Goal: Transaction & Acquisition: Book appointment/travel/reservation

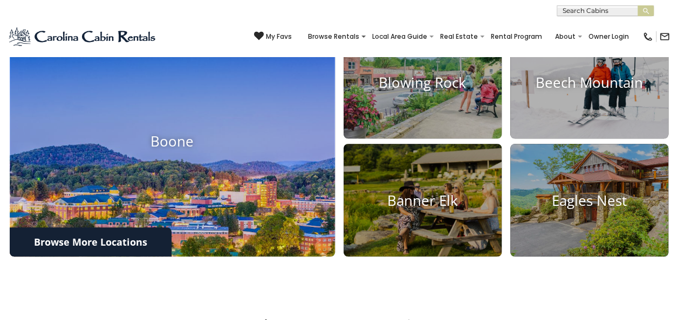
click at [279, 102] on img at bounding box center [172, 141] width 357 height 253
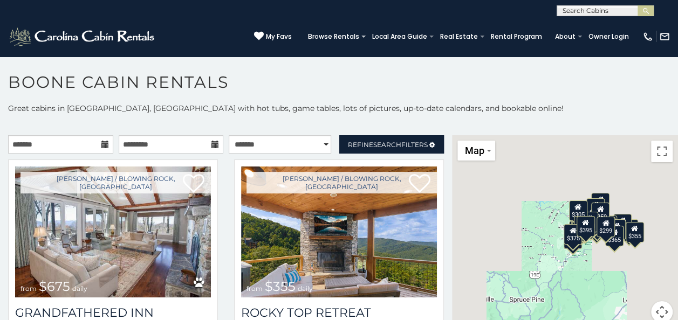
click at [103, 147] on icon at bounding box center [105, 145] width 8 height 8
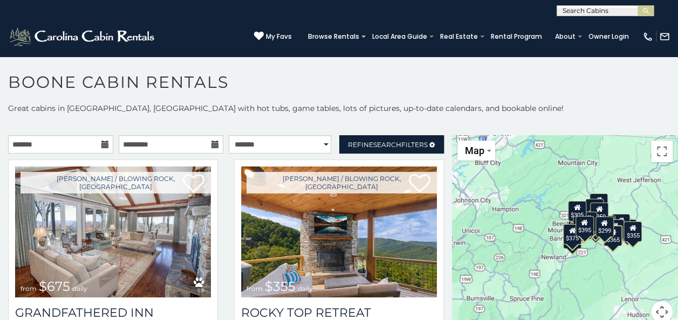
click at [102, 144] on icon at bounding box center [105, 145] width 8 height 8
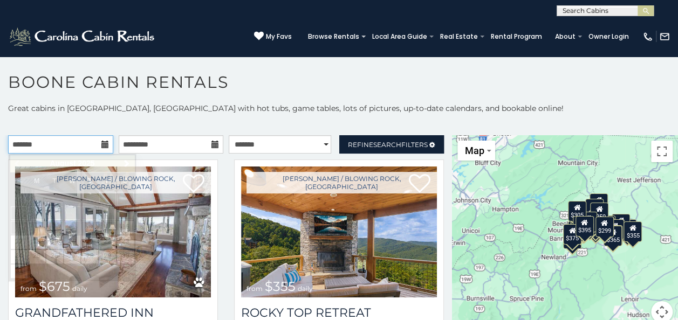
click at [47, 147] on input "text" at bounding box center [60, 144] width 105 height 18
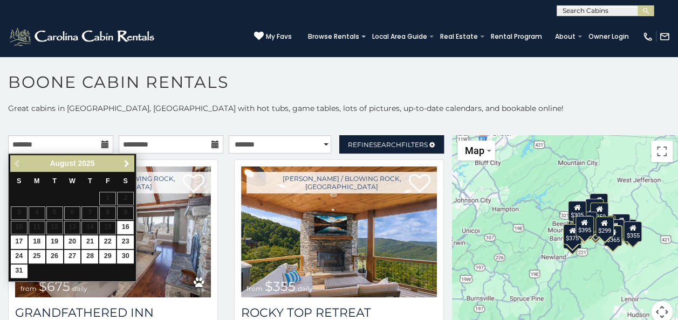
click at [126, 162] on span "Next" at bounding box center [126, 164] width 9 height 9
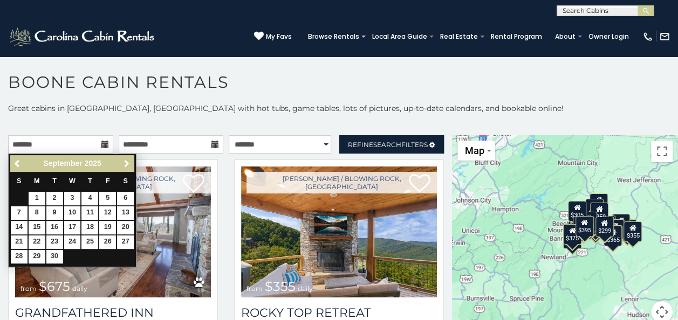
click at [126, 162] on span "Next" at bounding box center [126, 164] width 9 height 9
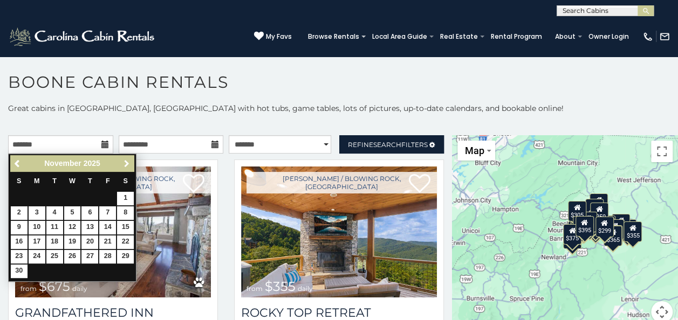
click at [126, 162] on span "Next" at bounding box center [126, 164] width 9 height 9
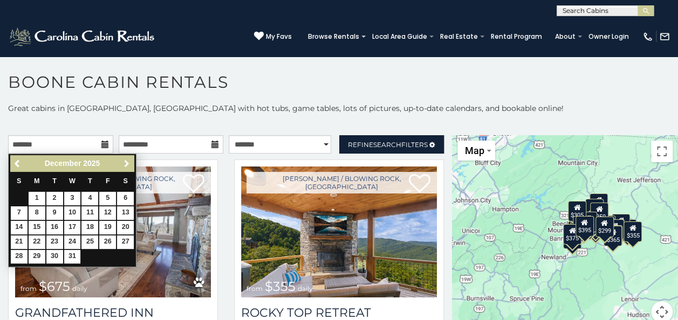
click at [126, 162] on span "Next" at bounding box center [126, 164] width 9 height 9
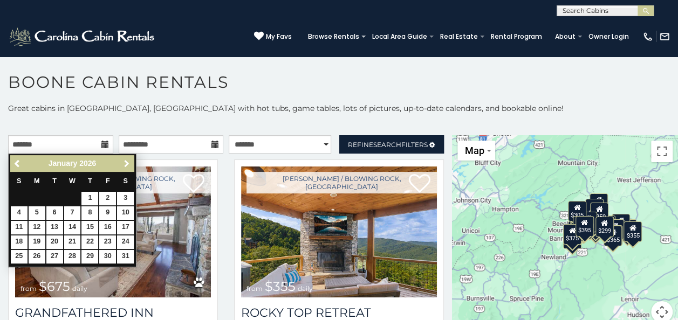
click at [126, 162] on span "Next" at bounding box center [126, 164] width 9 height 9
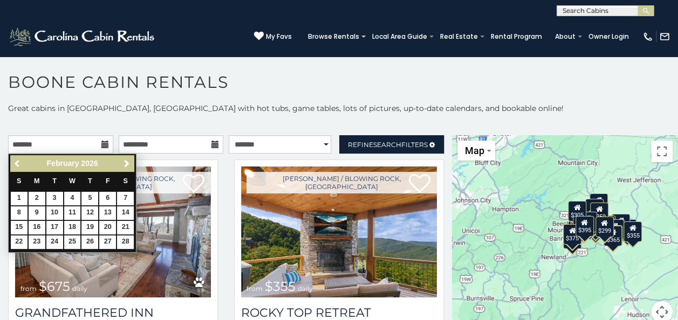
click at [15, 161] on span "Previous" at bounding box center [17, 164] width 9 height 9
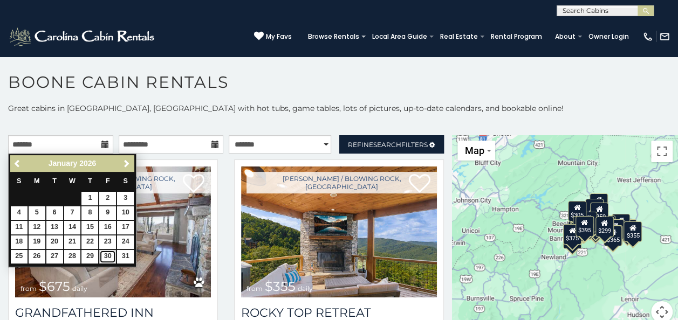
click at [108, 254] on link "30" at bounding box center [107, 256] width 17 height 13
type input "**********"
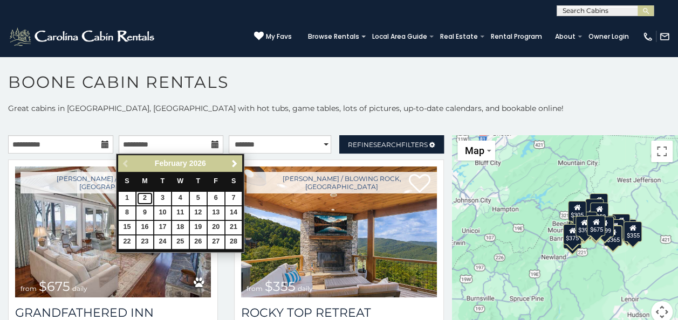
click at [144, 195] on link "2" at bounding box center [144, 198] width 17 height 13
type input "**********"
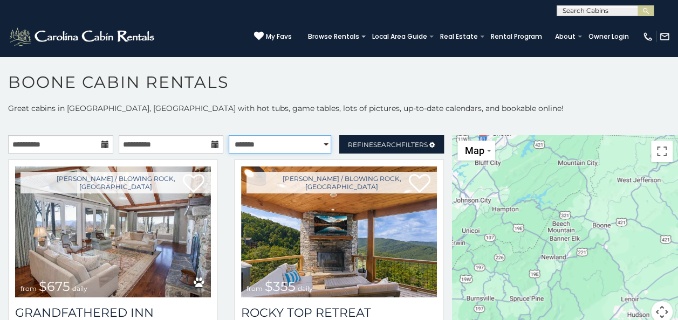
click at [279, 140] on select "**********" at bounding box center [280, 144] width 102 height 18
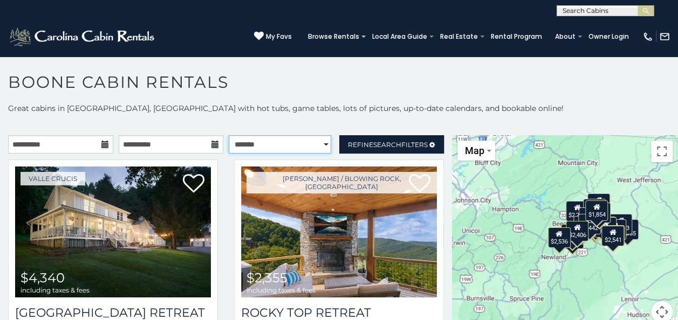
select select "**********"
click at [229, 135] on select "**********" at bounding box center [280, 144] width 102 height 18
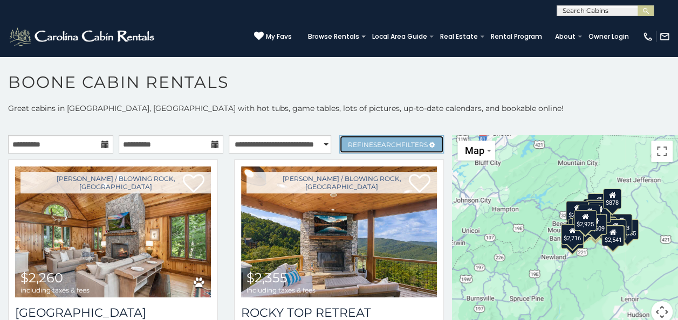
click at [373, 144] on span "Search" at bounding box center [387, 145] width 28 height 8
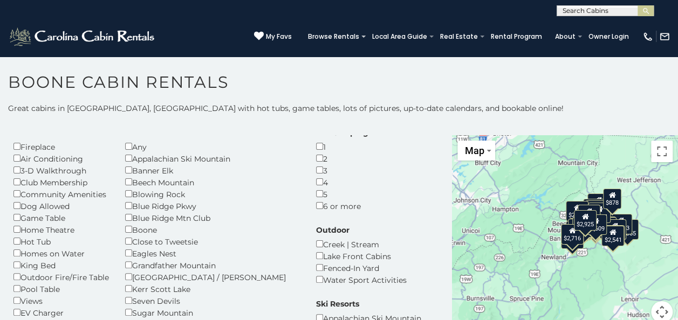
scroll to position [37, 0]
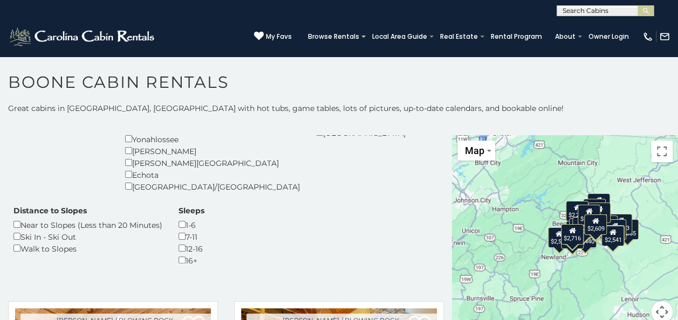
scroll to position [262, 0]
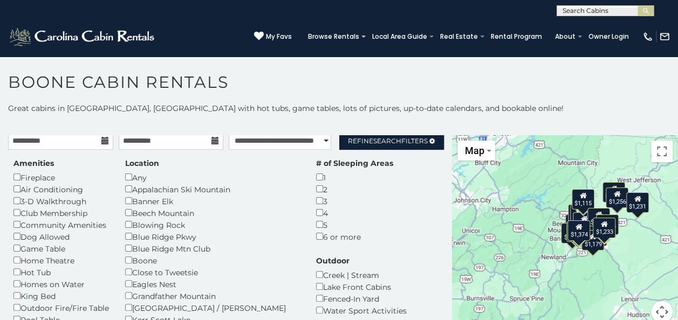
scroll to position [3, 0]
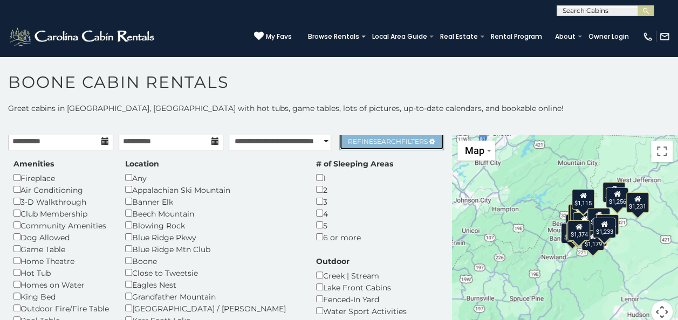
click at [377, 146] on link "Refine Search Filters" at bounding box center [391, 141] width 105 height 18
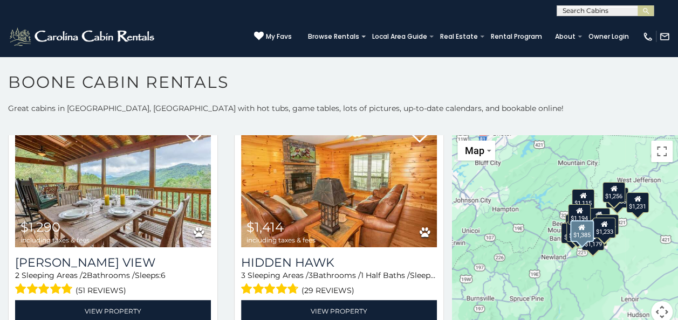
scroll to position [516, 0]
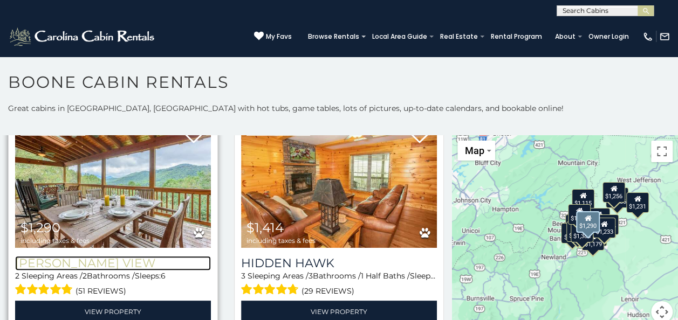
click at [78, 256] on h3 "Valle View" at bounding box center [113, 263] width 196 height 15
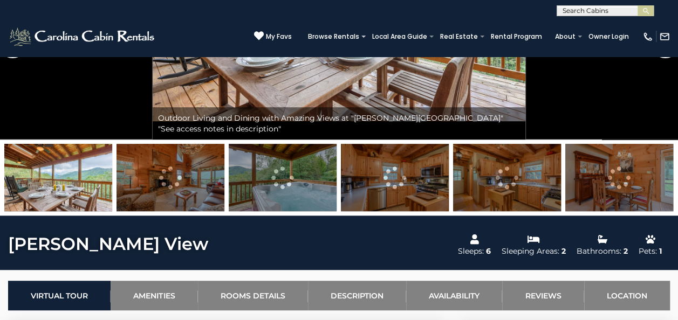
scroll to position [206, 0]
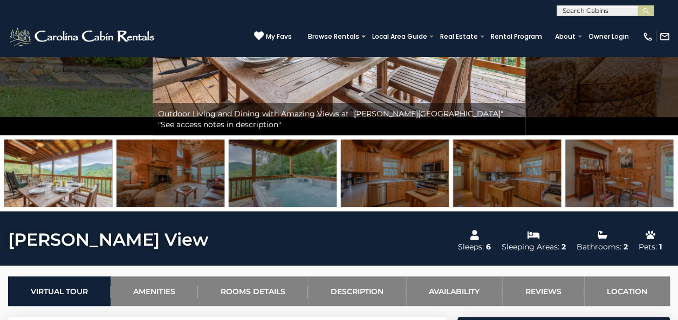
click at [158, 180] on img at bounding box center [170, 173] width 108 height 67
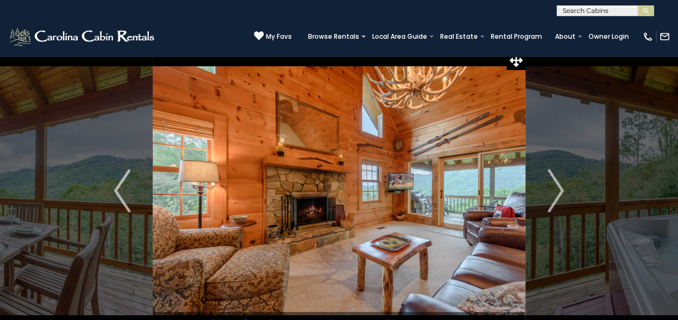
scroll to position [0, 0]
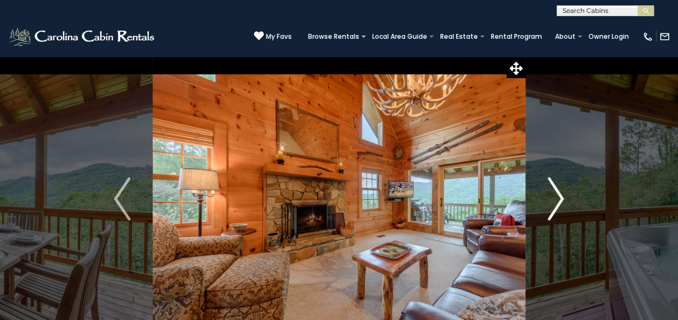
click at [563, 195] on img "Next" at bounding box center [555, 198] width 16 height 43
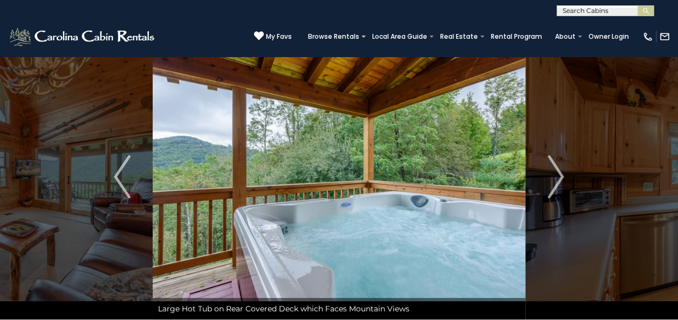
scroll to position [21, 0]
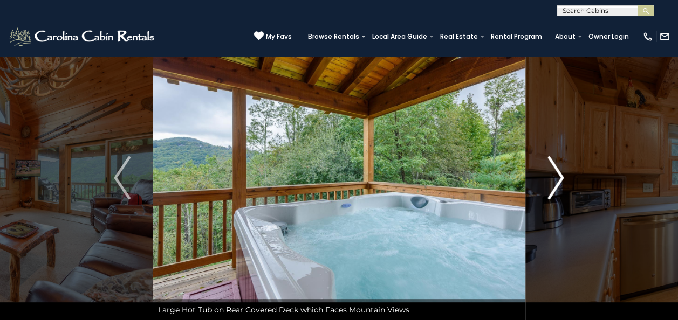
click at [543, 188] on button "Next" at bounding box center [555, 178] width 60 height 286
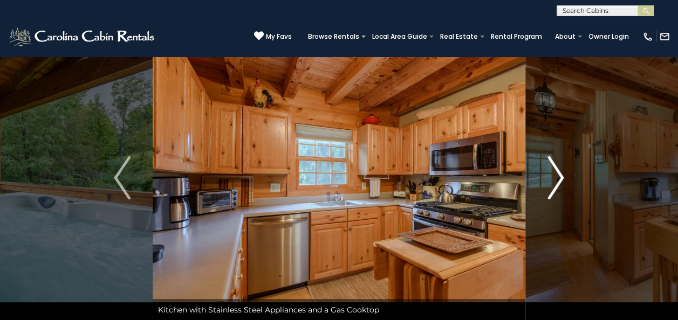
click at [543, 188] on button "Next" at bounding box center [555, 178] width 60 height 286
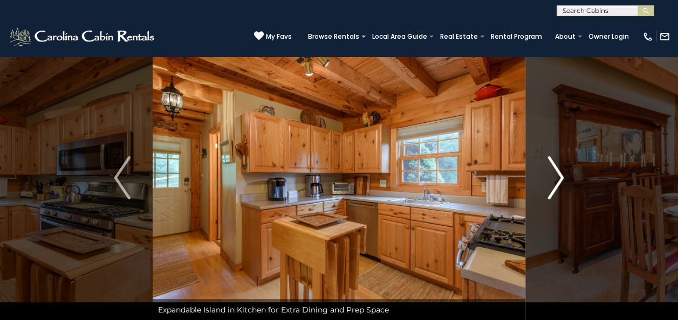
click at [543, 188] on button "Next" at bounding box center [555, 178] width 60 height 286
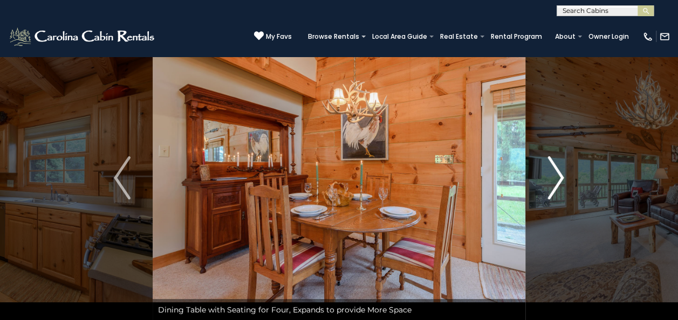
click at [543, 188] on button "Next" at bounding box center [555, 178] width 60 height 286
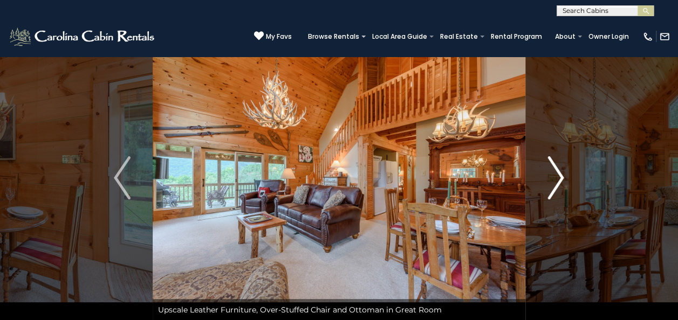
click at [543, 188] on button "Next" at bounding box center [555, 178] width 60 height 286
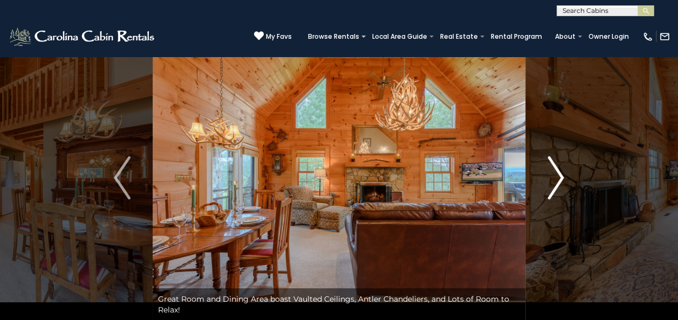
click at [543, 188] on button "Next" at bounding box center [555, 178] width 60 height 286
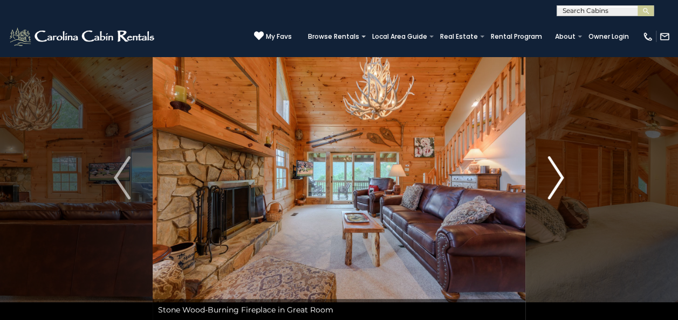
click at [543, 188] on button "Next" at bounding box center [555, 178] width 60 height 286
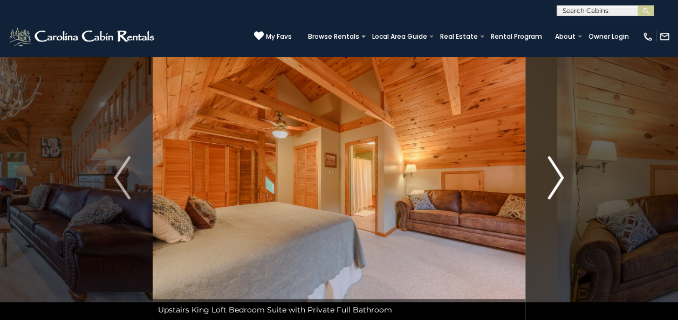
click at [543, 188] on button "Next" at bounding box center [555, 178] width 60 height 286
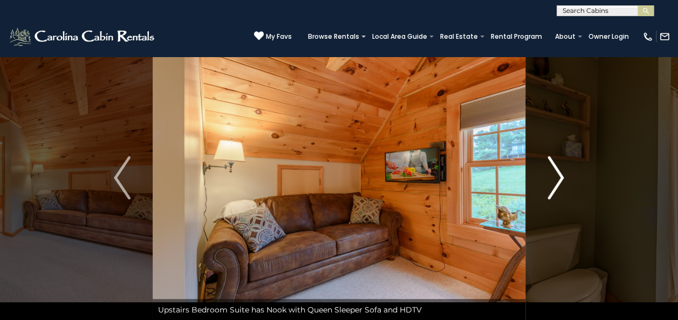
click at [543, 188] on button "Next" at bounding box center [555, 178] width 60 height 286
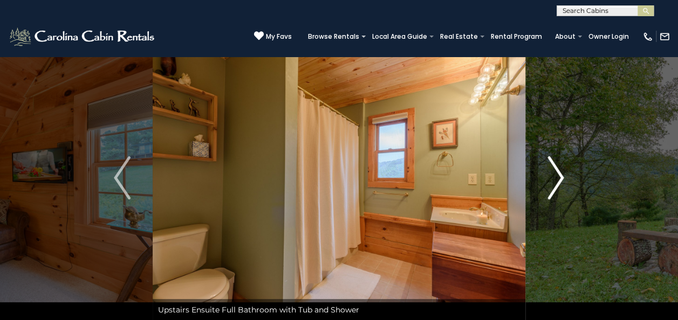
click at [543, 188] on button "Next" at bounding box center [555, 178] width 60 height 286
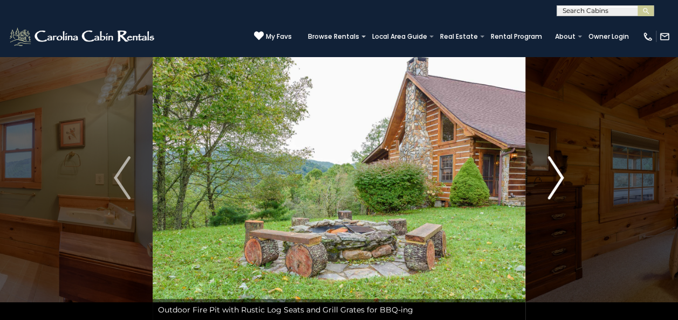
click at [543, 188] on button "Next" at bounding box center [555, 178] width 60 height 286
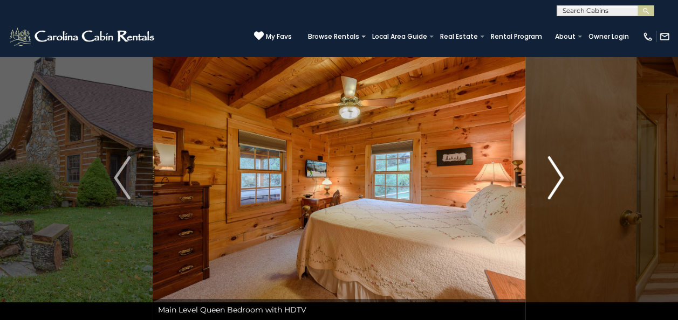
click at [543, 188] on button "Next" at bounding box center [555, 178] width 60 height 286
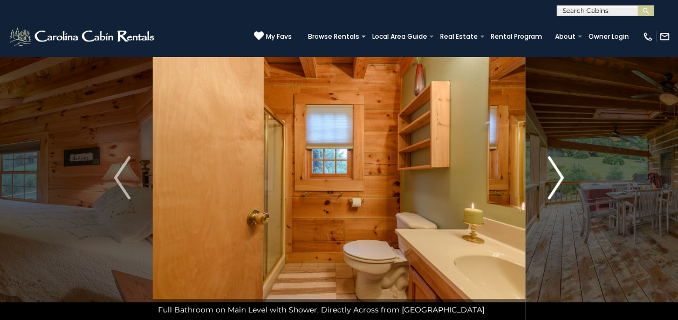
click at [543, 188] on button "Next" at bounding box center [555, 178] width 60 height 286
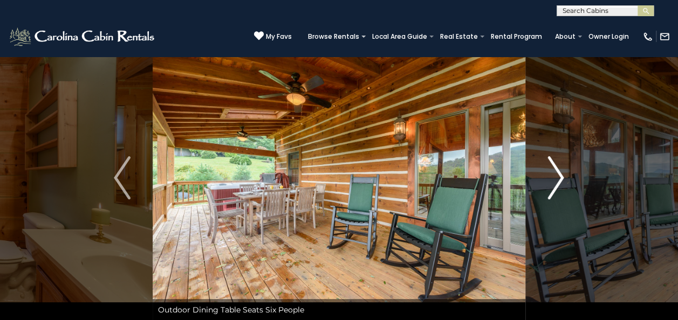
click at [543, 188] on button "Next" at bounding box center [555, 178] width 60 height 286
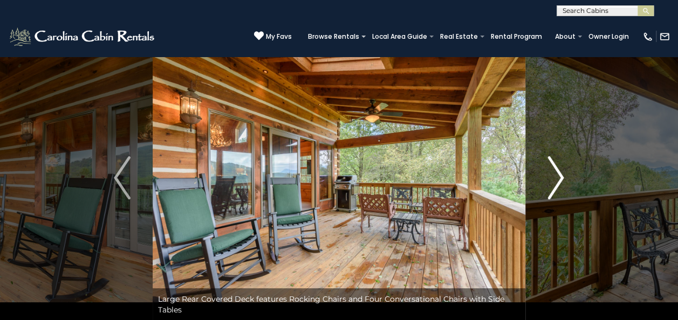
click at [543, 188] on button "Next" at bounding box center [555, 178] width 60 height 286
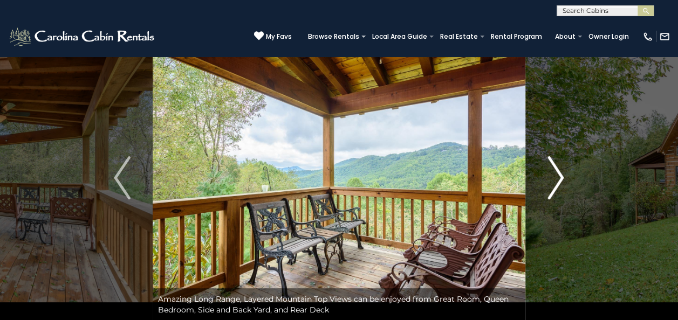
click at [543, 188] on button "Next" at bounding box center [555, 178] width 60 height 286
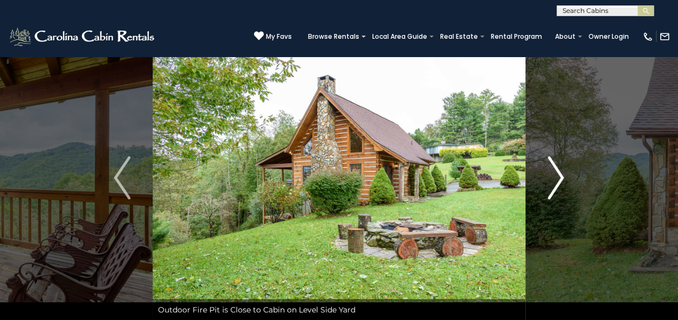
click at [543, 188] on button "Next" at bounding box center [555, 178] width 60 height 286
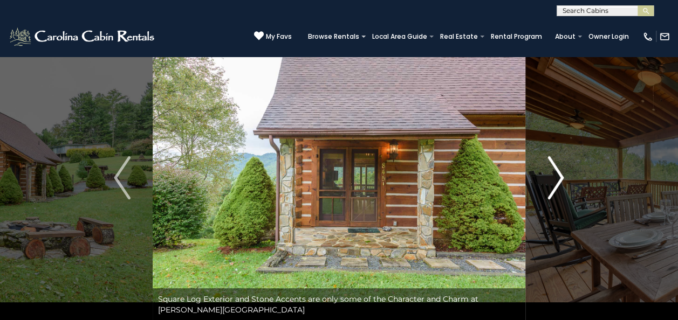
click at [543, 188] on button "Next" at bounding box center [555, 178] width 60 height 286
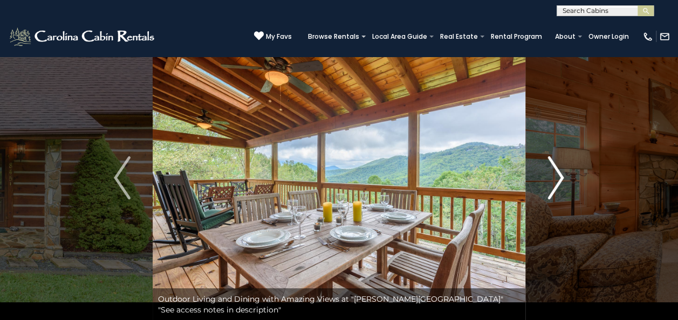
click at [543, 188] on button "Next" at bounding box center [555, 178] width 60 height 286
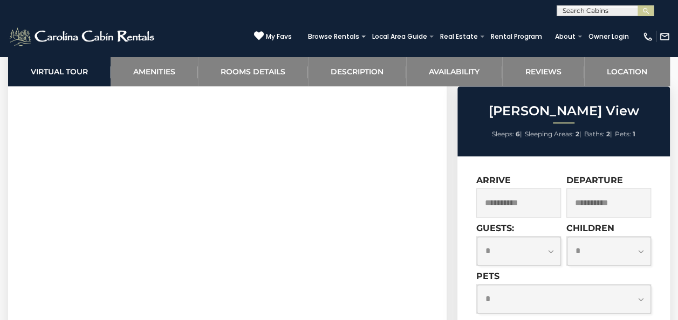
scroll to position [527, 0]
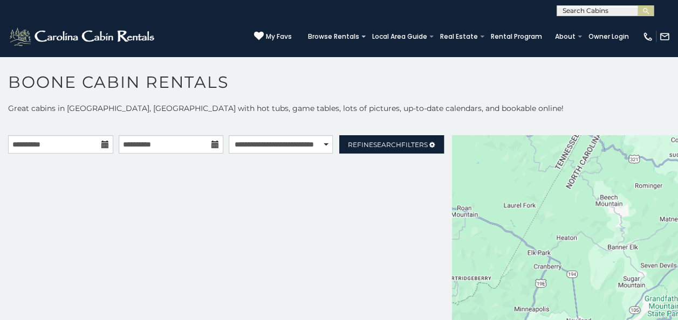
scroll to position [5, 0]
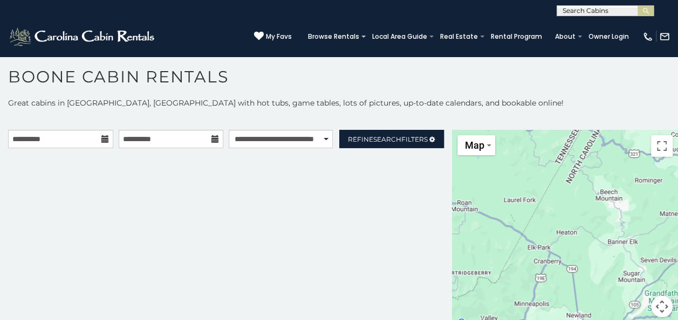
drag, startPoint x: 0, startPoint y: 0, endPoint x: 160, endPoint y: 271, distance: 314.4
click at [160, 271] on div "**********" at bounding box center [226, 230] width 452 height 201
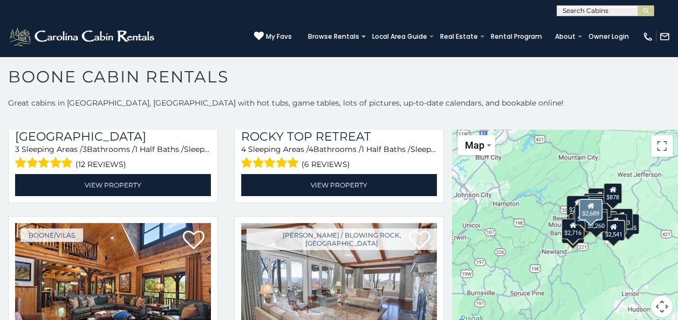
scroll to position [0, 0]
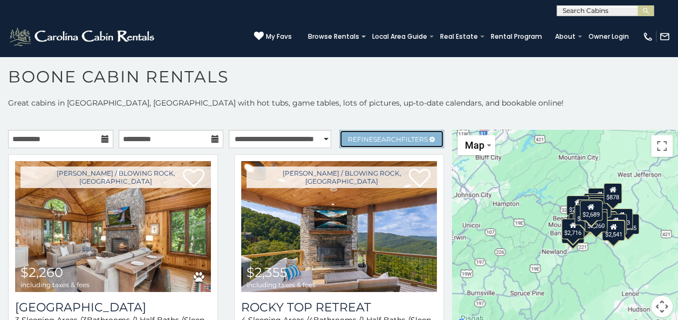
click at [348, 136] on span "Refine Search Filters" at bounding box center [388, 139] width 80 height 8
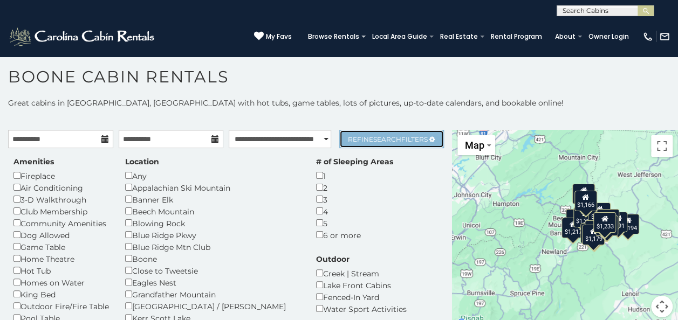
click at [379, 139] on span "Search" at bounding box center [387, 139] width 28 height 8
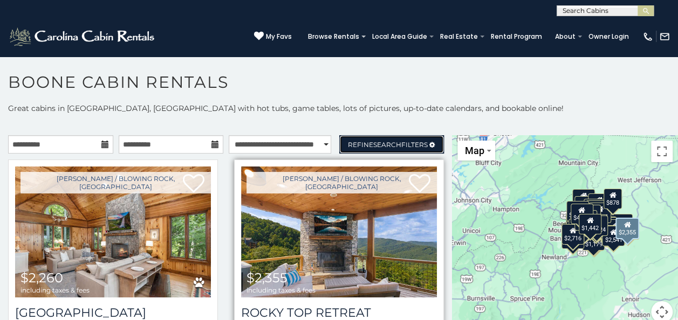
scroll to position [5, 0]
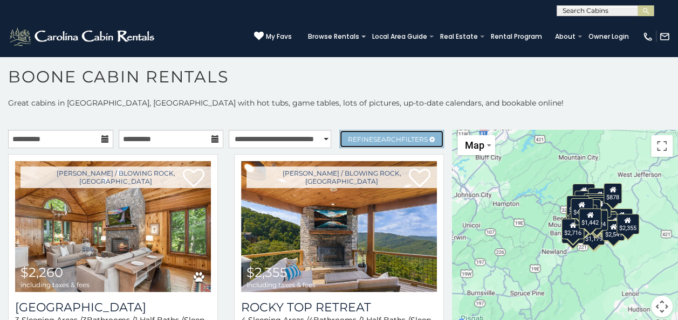
click at [354, 132] on link "Refine Search Filters" at bounding box center [391, 139] width 105 height 18
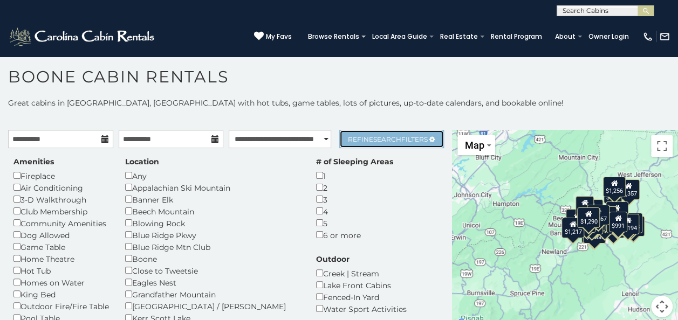
click at [373, 142] on span "Search" at bounding box center [387, 139] width 28 height 8
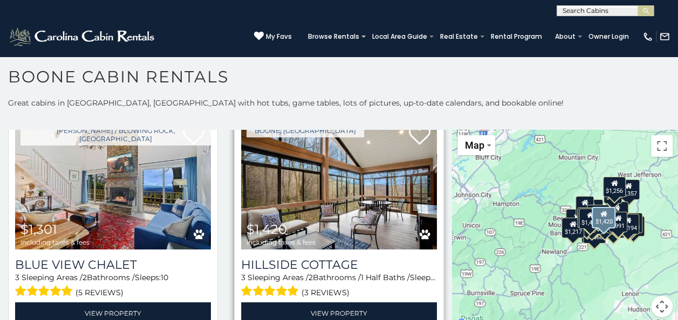
scroll to position [509, 0]
drag, startPoint x: 215, startPoint y: 283, endPoint x: 223, endPoint y: 308, distance: 26.8
click at [226, 308] on div "Boone, NC $1,420 including taxes & fees Hillside Cottage 3 Sleeping Areas / 2 B…" at bounding box center [339, 225] width 226 height 226
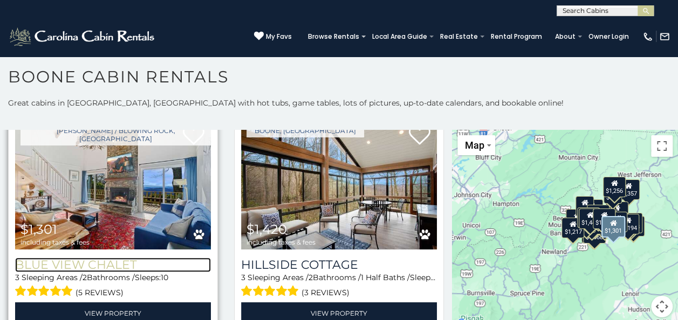
click at [68, 258] on h3 "Blue View Chalet" at bounding box center [113, 265] width 196 height 15
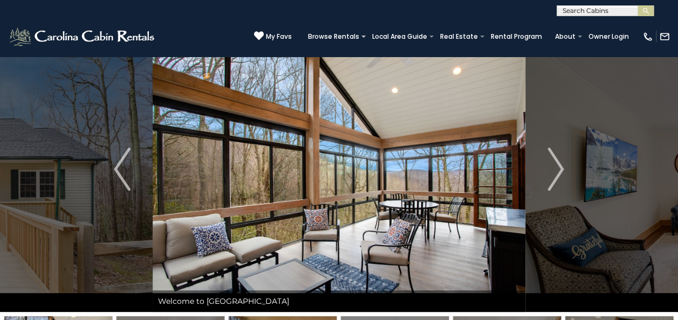
scroll to position [22, 0]
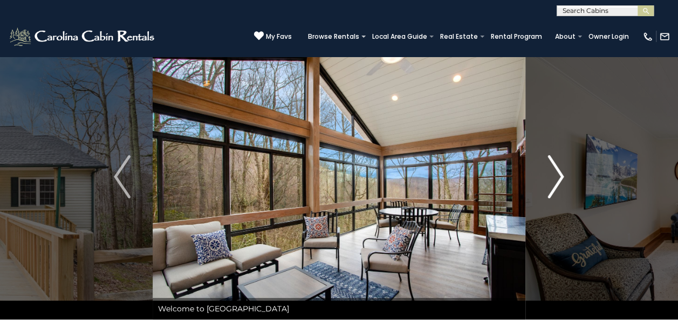
click at [557, 157] on img "Next" at bounding box center [555, 176] width 16 height 43
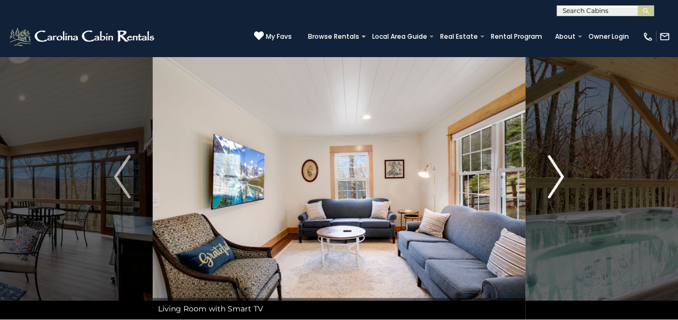
click at [557, 157] on img "Next" at bounding box center [555, 176] width 16 height 43
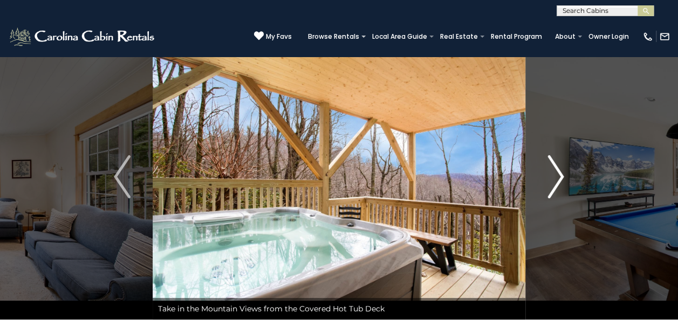
click at [557, 157] on img "Next" at bounding box center [555, 176] width 16 height 43
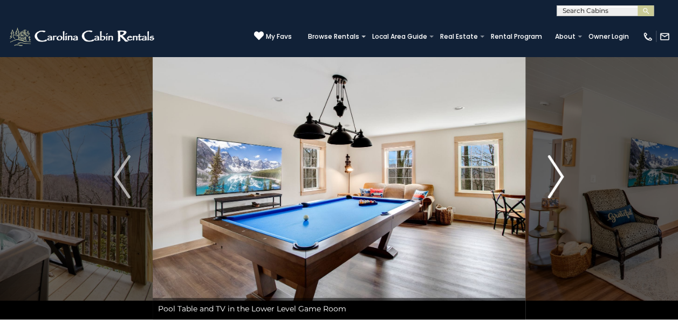
click at [557, 157] on img "Next" at bounding box center [555, 176] width 16 height 43
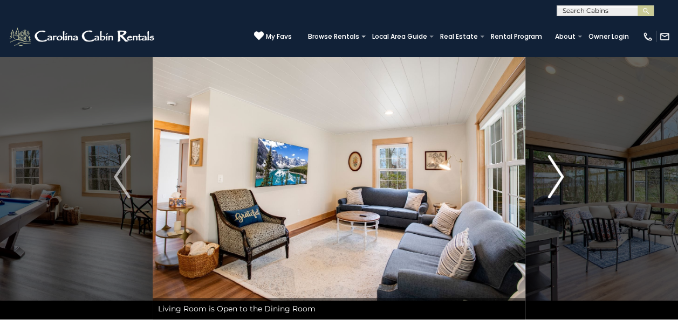
click at [557, 157] on img "Next" at bounding box center [555, 176] width 16 height 43
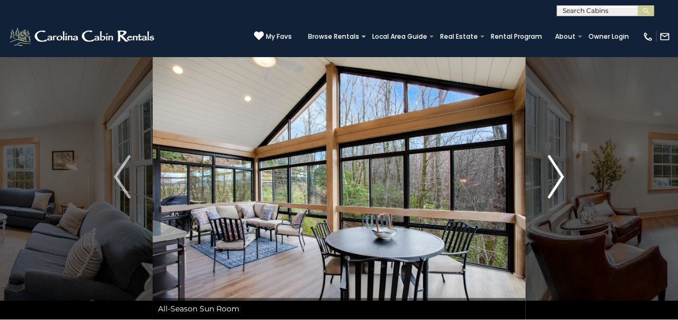
click at [557, 157] on img "Next" at bounding box center [555, 176] width 16 height 43
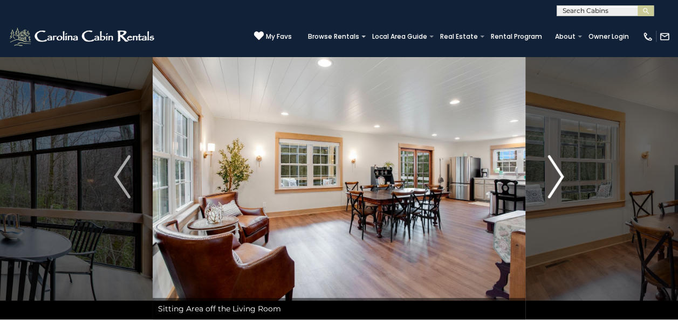
click at [557, 157] on img "Next" at bounding box center [555, 176] width 16 height 43
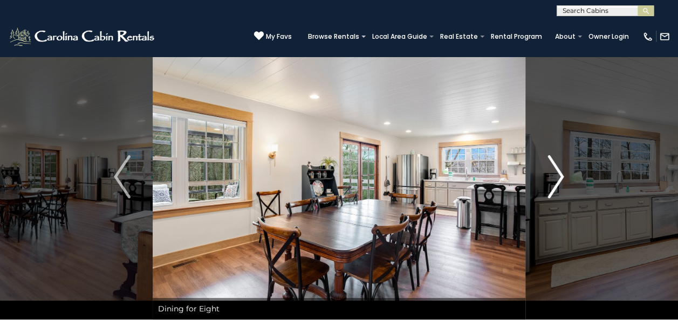
click at [557, 157] on img "Next" at bounding box center [555, 176] width 16 height 43
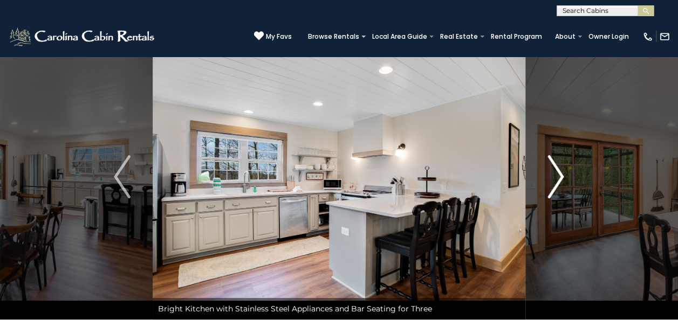
click at [557, 157] on img "Next" at bounding box center [555, 176] width 16 height 43
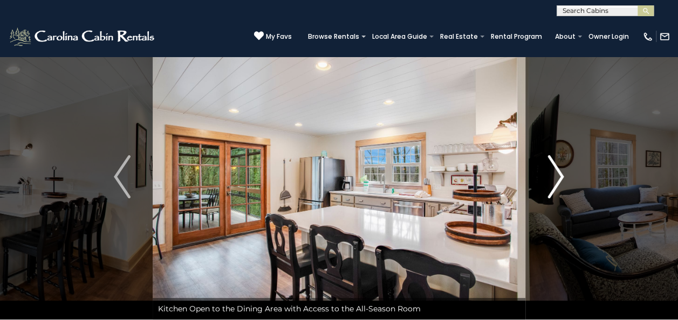
click at [557, 157] on img "Next" at bounding box center [555, 176] width 16 height 43
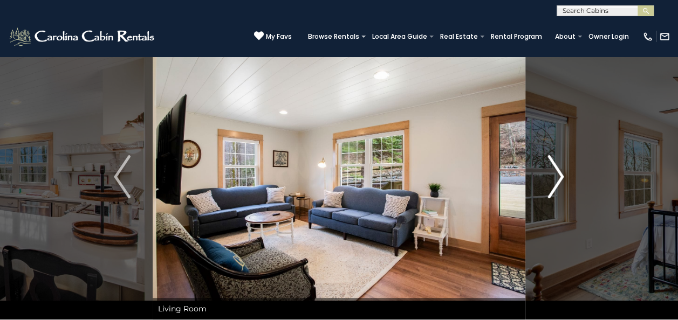
click at [557, 157] on img "Next" at bounding box center [555, 176] width 16 height 43
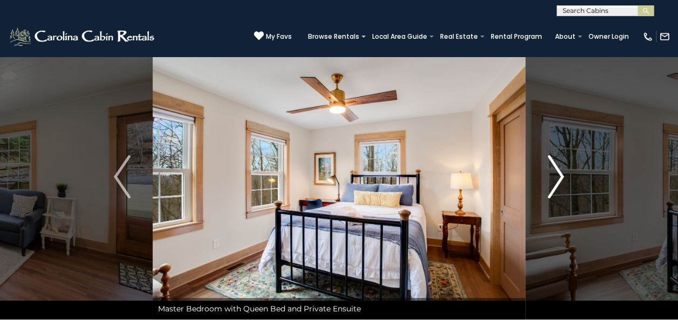
click at [557, 157] on img "Next" at bounding box center [555, 176] width 16 height 43
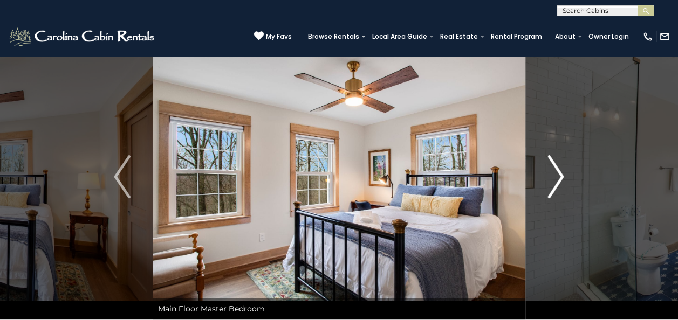
click at [557, 157] on img "Next" at bounding box center [555, 176] width 16 height 43
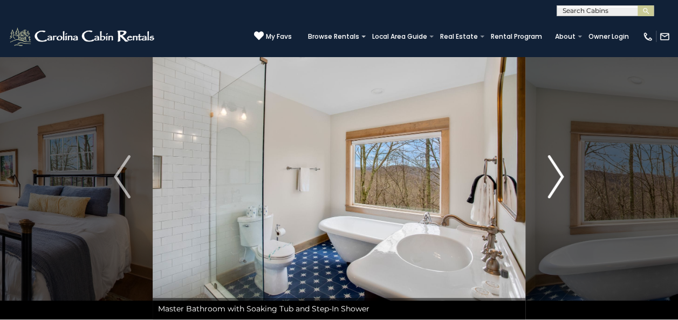
click at [557, 157] on img "Next" at bounding box center [555, 176] width 16 height 43
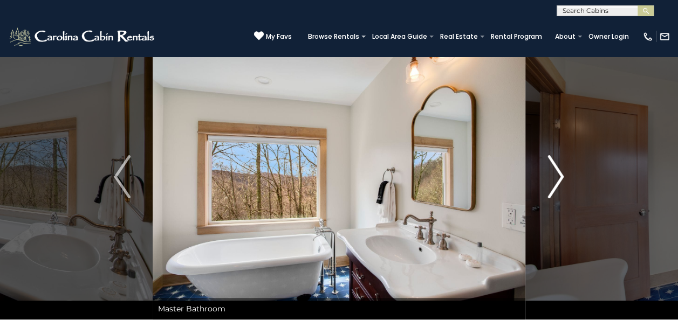
click at [557, 157] on img "Next" at bounding box center [555, 176] width 16 height 43
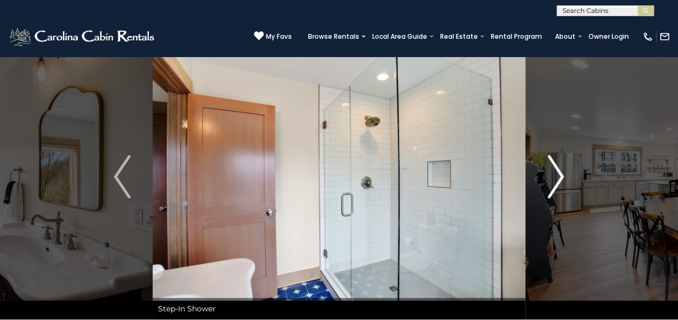
click at [557, 157] on img "Next" at bounding box center [555, 176] width 16 height 43
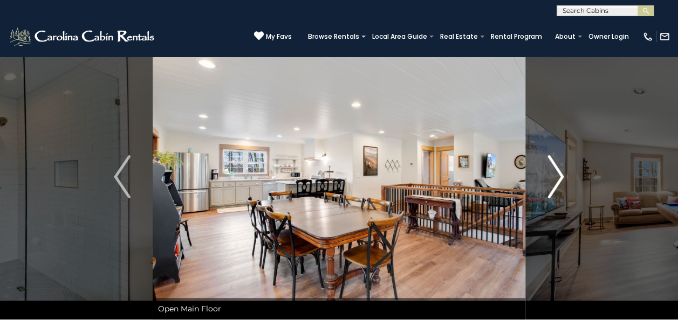
click at [557, 157] on img "Next" at bounding box center [555, 176] width 16 height 43
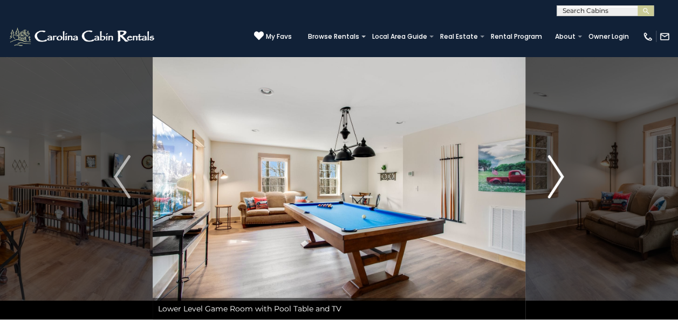
click at [557, 157] on img "Next" at bounding box center [555, 176] width 16 height 43
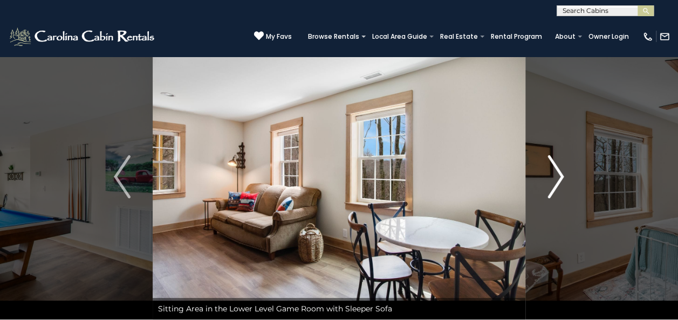
click at [557, 157] on img "Next" at bounding box center [555, 176] width 16 height 43
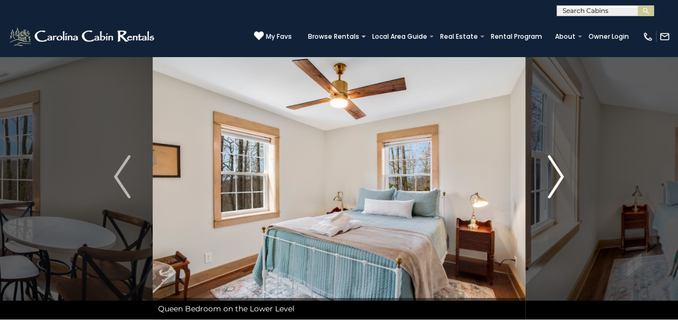
click at [557, 157] on img "Next" at bounding box center [555, 176] width 16 height 43
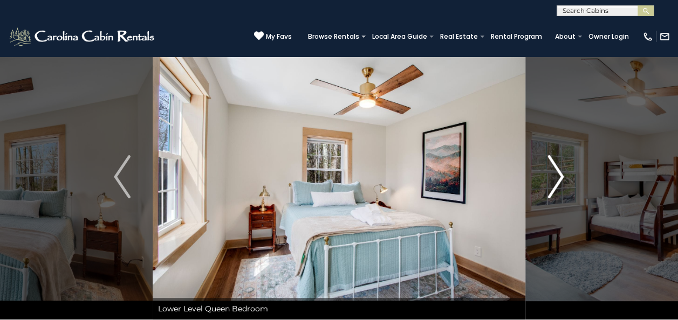
click at [557, 157] on img "Next" at bounding box center [555, 176] width 16 height 43
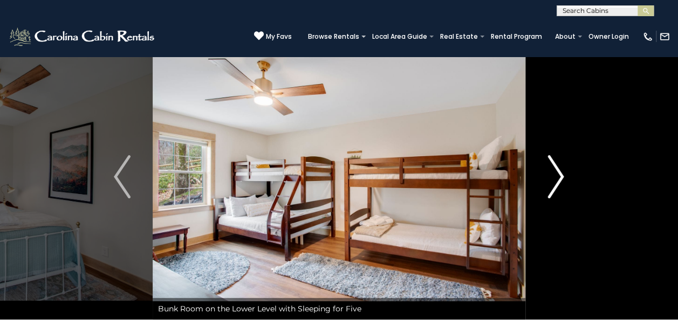
click at [557, 157] on img "Next" at bounding box center [555, 176] width 16 height 43
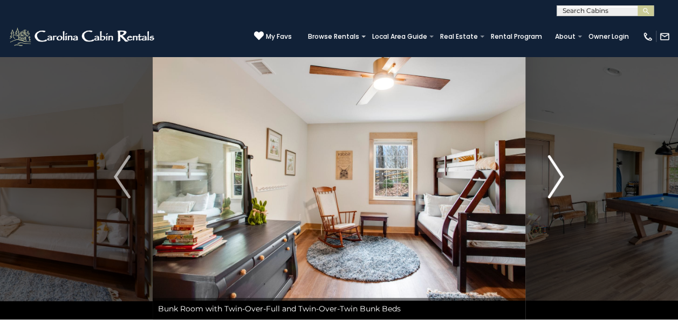
click at [557, 157] on img "Next" at bounding box center [555, 176] width 16 height 43
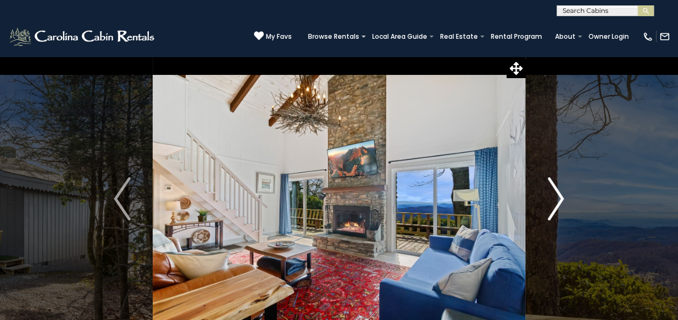
click at [545, 198] on button "Next" at bounding box center [555, 199] width 60 height 286
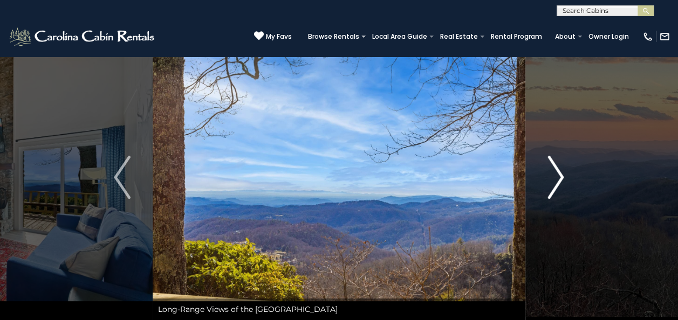
scroll to position [24, 0]
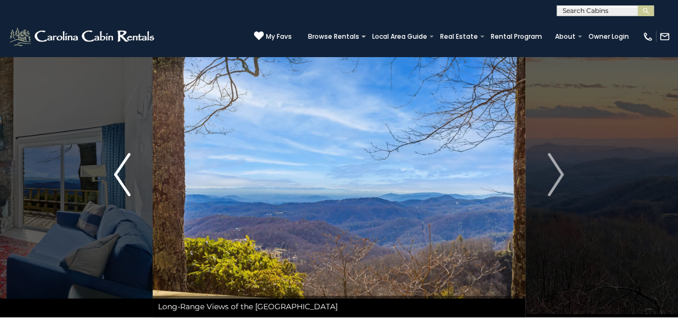
click at [121, 162] on img "Previous" at bounding box center [122, 174] width 16 height 43
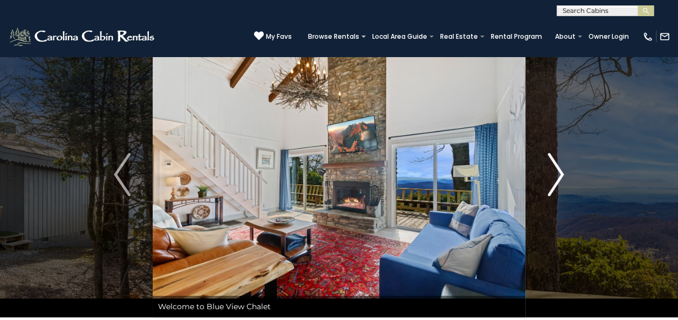
click at [553, 172] on img "Next" at bounding box center [555, 174] width 16 height 43
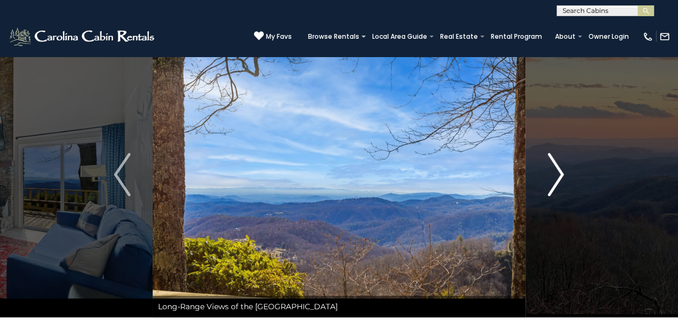
click at [553, 172] on img "Next" at bounding box center [555, 174] width 16 height 43
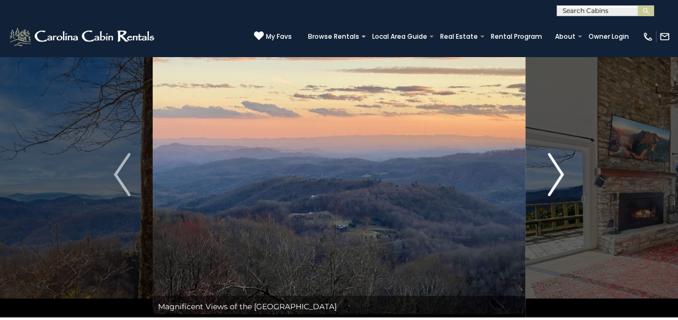
click at [553, 172] on img "Next" at bounding box center [555, 174] width 16 height 43
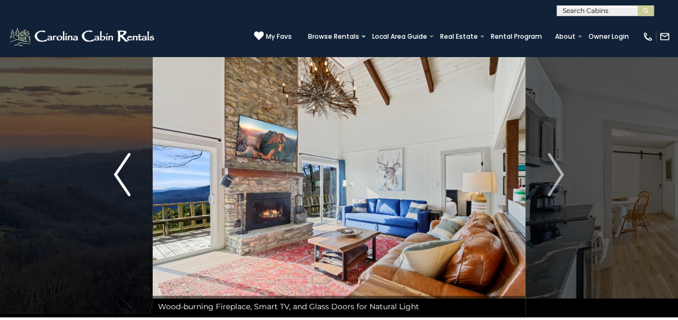
click at [137, 170] on button "Previous" at bounding box center [122, 175] width 60 height 286
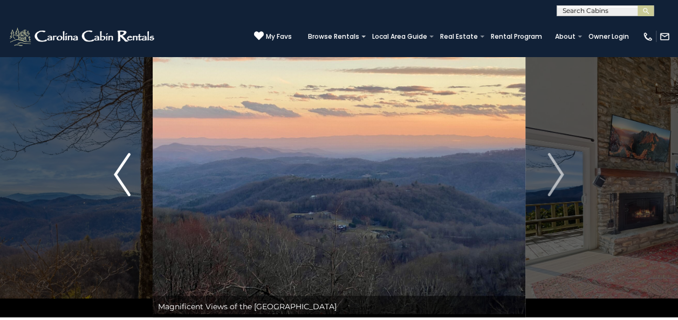
click at [135, 170] on button "Previous" at bounding box center [122, 175] width 60 height 286
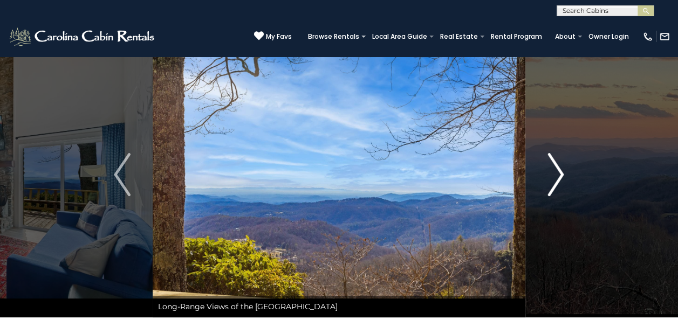
click at [534, 175] on button "Next" at bounding box center [555, 175] width 60 height 286
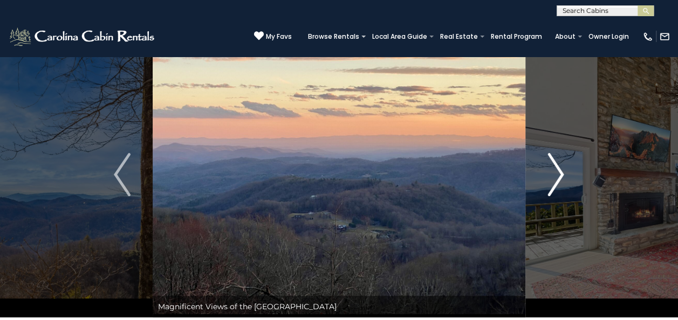
click at [534, 175] on button "Next" at bounding box center [555, 175] width 60 height 286
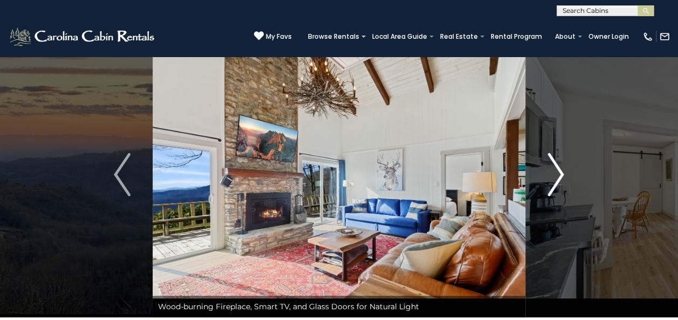
click at [534, 175] on button "Next" at bounding box center [555, 175] width 60 height 286
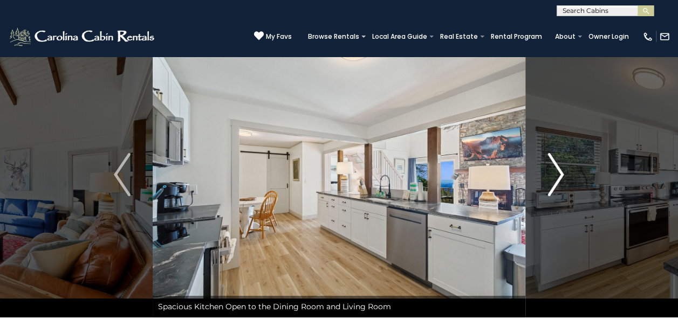
click at [534, 175] on button "Next" at bounding box center [555, 175] width 60 height 286
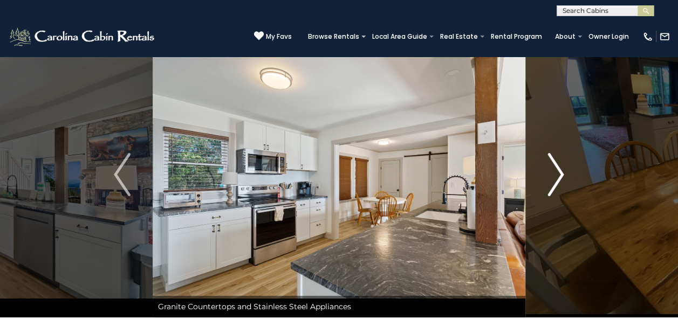
click at [534, 175] on button "Next" at bounding box center [555, 175] width 60 height 286
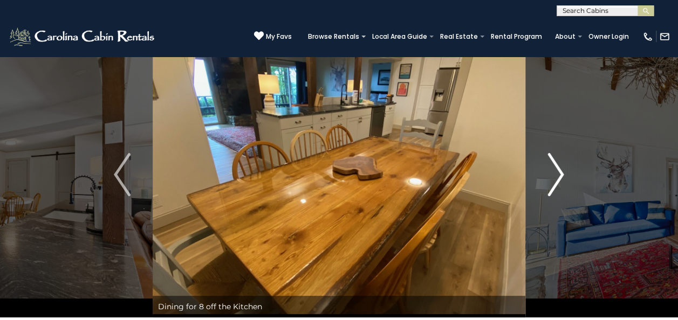
click at [534, 175] on button "Next" at bounding box center [555, 175] width 60 height 286
